Goal: Task Accomplishment & Management: Complete application form

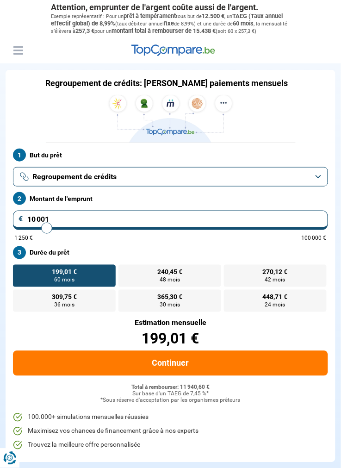
click at [34, 226] on input "10 001" at bounding box center [171, 220] width 316 height 19
type input "1 001"
type input "1250"
type input "1"
type input "1250"
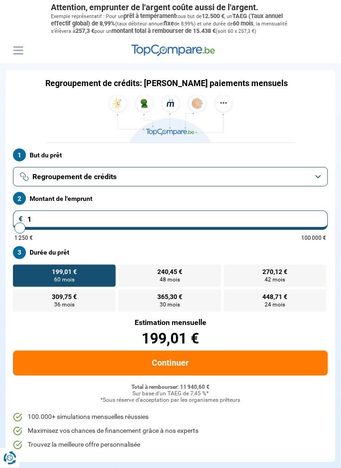
type input "0"
type input "1250"
type input "8"
type input "1250"
type input "0"
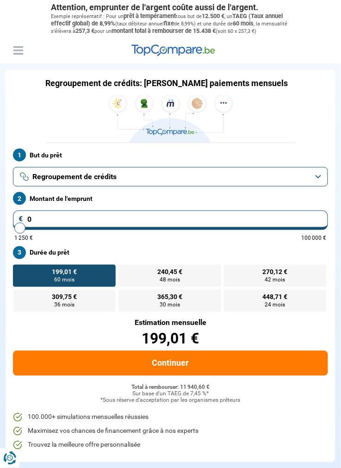
type input "1250"
type input "2"
type input "1250"
type input "20"
type input "1250"
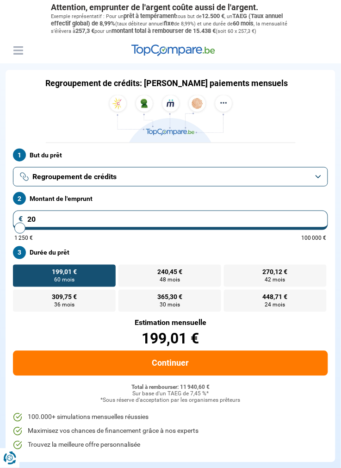
type input "200"
type input "1250"
type input "2 000"
type input "2000"
type input "20 000"
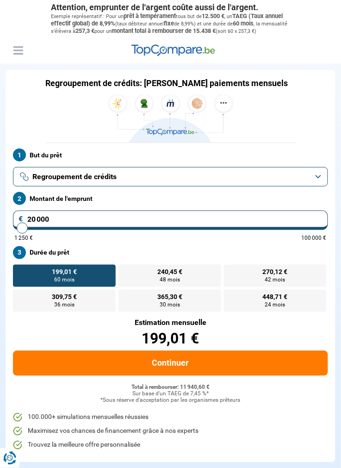
type input "20000"
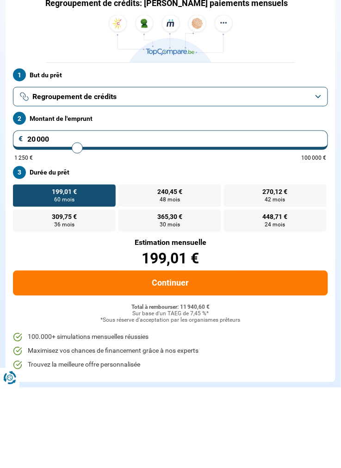
radio input "false"
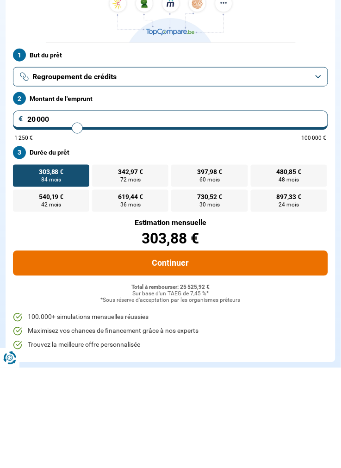
type input "20 000"
click at [223, 366] on button "Continuer" at bounding box center [171, 363] width 316 height 25
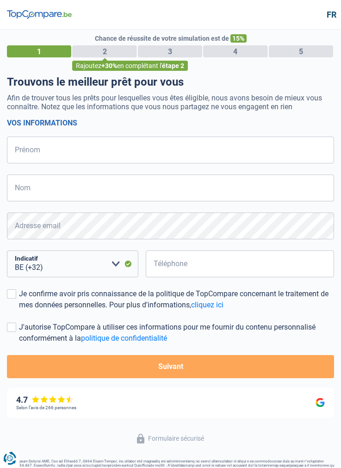
select select "32"
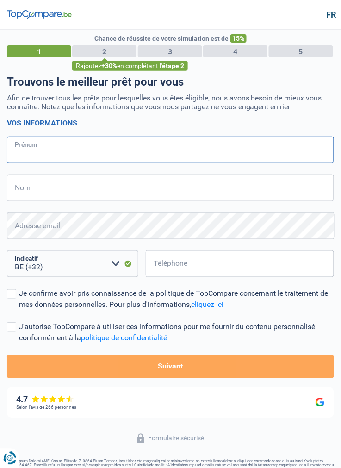
click at [245, 154] on input "Prénom" at bounding box center [171, 150] width 328 height 27
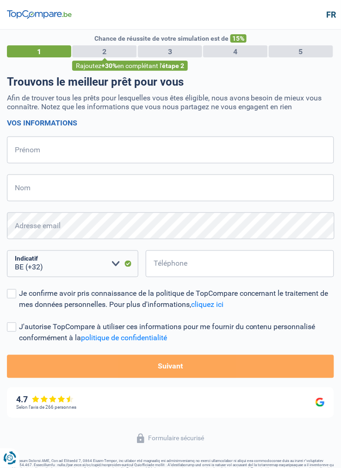
click at [279, 103] on p "Afin de trouver tous les prêts pour lesquelles vous êtes éligible, nous avons b…" at bounding box center [171, 103] width 328 height 18
